Goal: Task Accomplishment & Management: Manage account settings

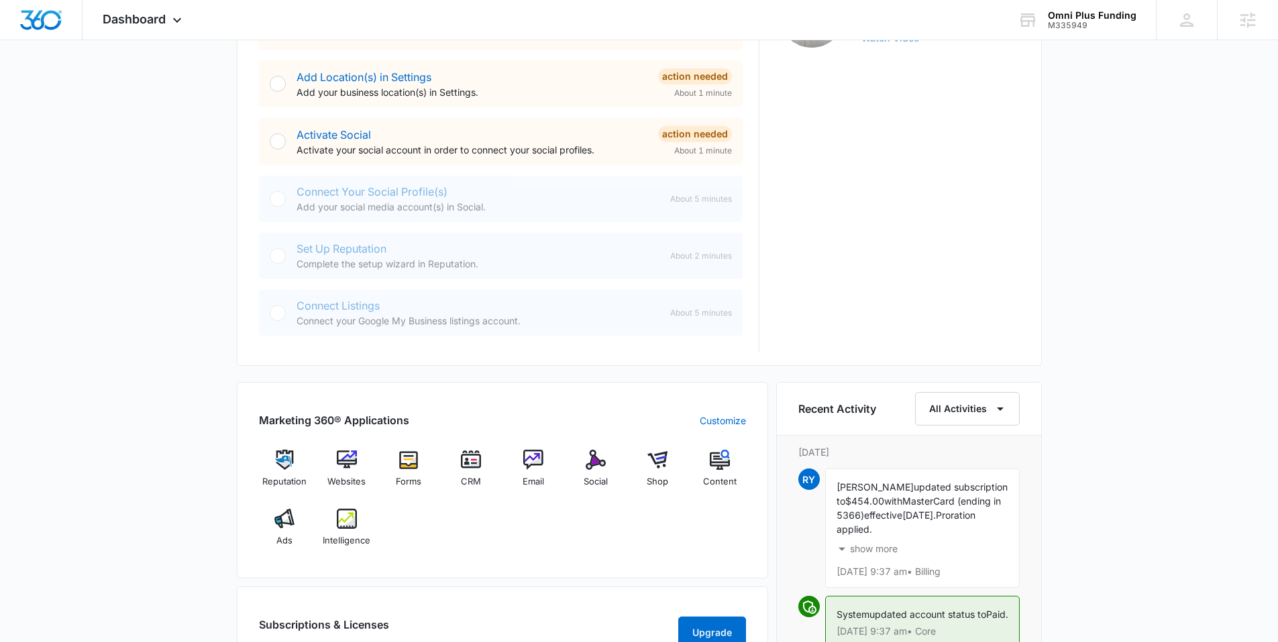
scroll to position [634, 0]
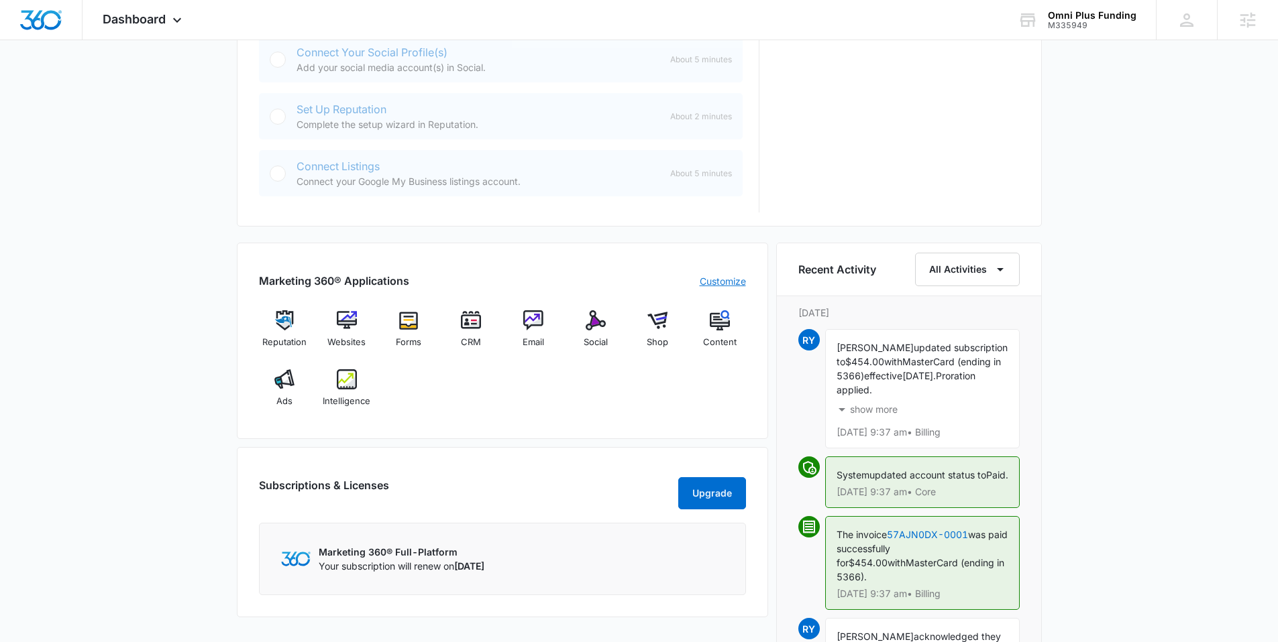
click at [718, 283] on link "Customize" at bounding box center [722, 281] width 46 height 14
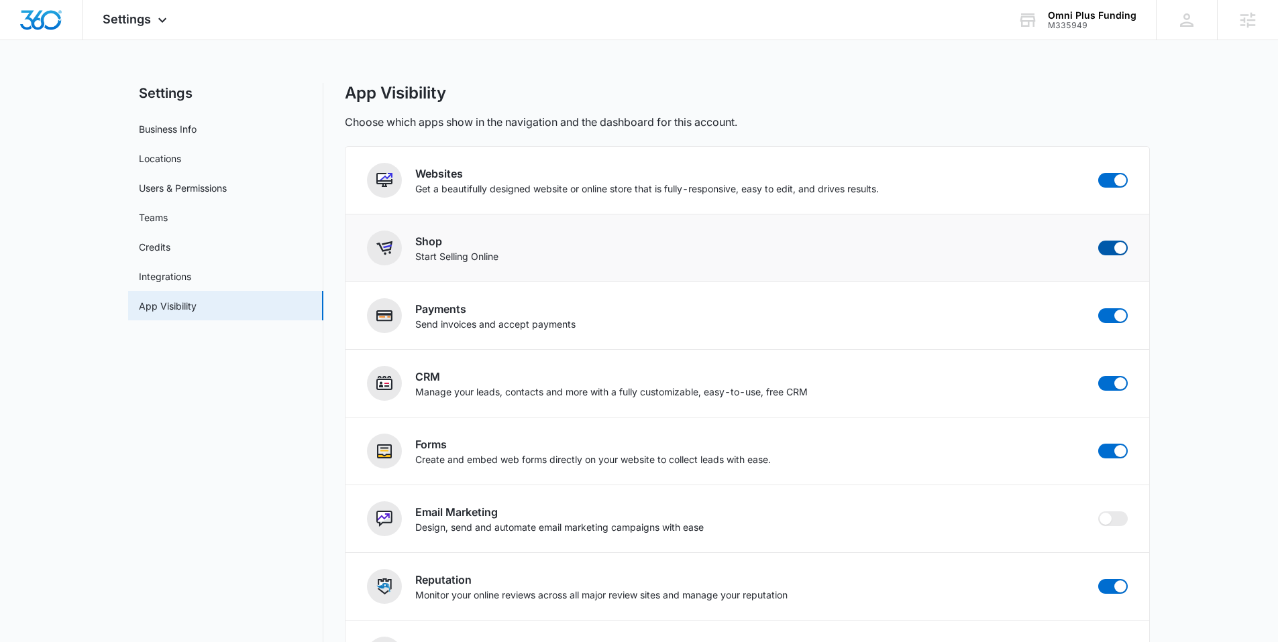
click at [1102, 249] on span at bounding box center [1113, 248] width 30 height 15
click at [1098, 241] on input "checkbox" at bounding box center [1097, 240] width 1 height 1
checkbox input "false"
click at [1106, 315] on span at bounding box center [1113, 315] width 30 height 15
click at [1098, 308] on input "checkbox" at bounding box center [1097, 308] width 1 height 1
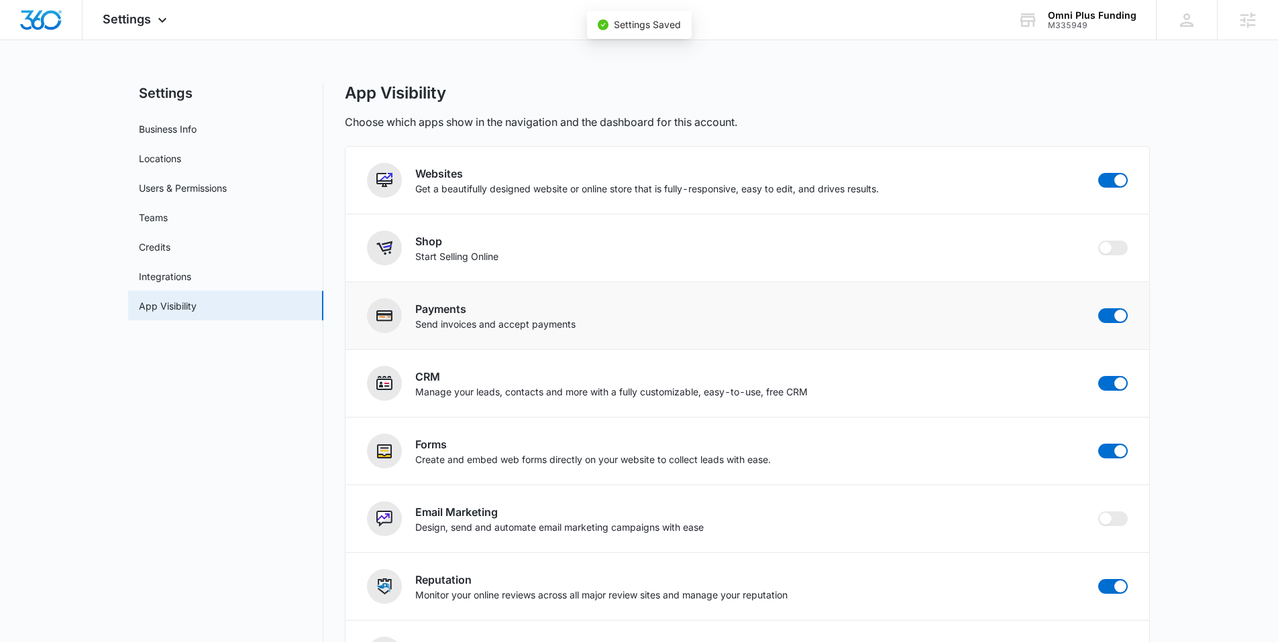
checkbox input "false"
click at [37, 25] on img "Dashboard" at bounding box center [40, 20] width 43 height 20
